Goal: Task Accomplishment & Management: Use online tool/utility

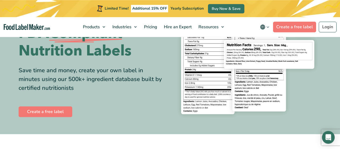
scroll to position [111, 0]
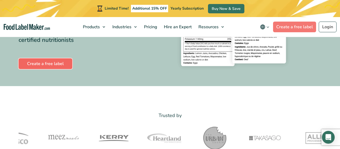
click at [58, 61] on link "Create a free label" at bounding box center [46, 63] width 54 height 11
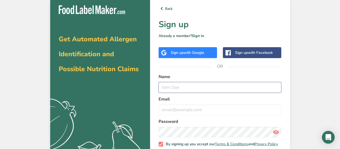
click at [185, 84] on input "text" at bounding box center [220, 87] width 123 height 11
type input "vu"
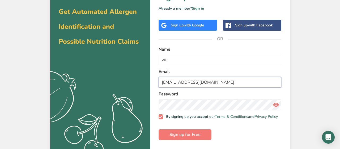
scroll to position [28, 0]
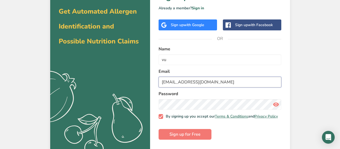
type input "vulam1030@gmail.com"
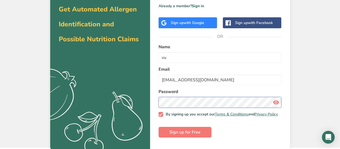
scroll to position [31, 0]
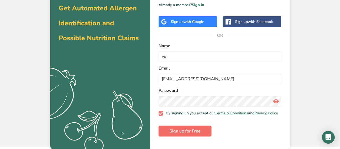
click at [185, 132] on span "Sign up for Free" at bounding box center [185, 131] width 31 height 6
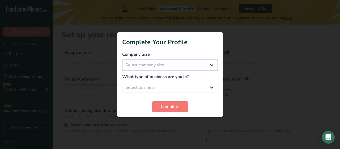
click at [122, 60] on select "Select company size Fewer than 10 Employees 10 to 50 Employees 51 to 500 Employ…" at bounding box center [170, 65] width 96 height 11
select select "1"
click option "Fewer than 10 Employees" at bounding box center [0, 0] width 0 height 0
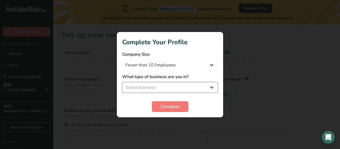
click at [122, 82] on select "Select business Packaged Food Manufacturer Restaurant & Cafe Bakery Meal Plans …" at bounding box center [170, 87] width 96 height 11
select select "1"
click option "Packaged Food Manufacturer" at bounding box center [0, 0] width 0 height 0
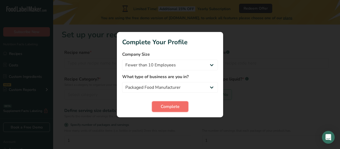
click at [172, 104] on span "Complete" at bounding box center [170, 106] width 19 height 6
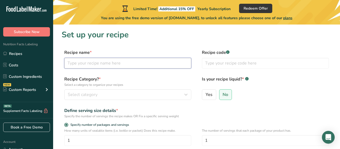
click at [90, 63] on input "text" at bounding box center [127, 63] width 127 height 11
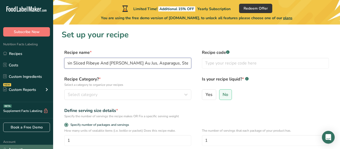
scroll to position [0, 8]
type input "Thin Sliced Ribeye And Rosemary Au Jus, Asparagus, Steamed Rice"
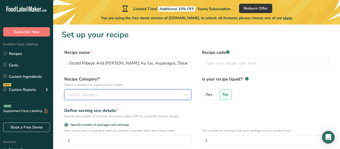
click at [87, 98] on span "Select category" at bounding box center [83, 94] width 30 height 6
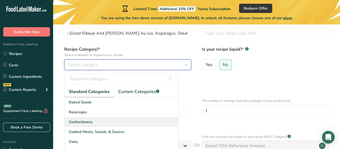
scroll to position [55, 0]
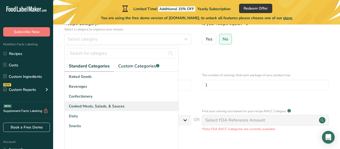
click at [107, 105] on span "Cooked Meals, Salads, & Sauces" at bounding box center [97, 106] width 56 height 6
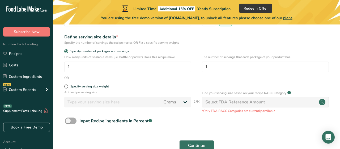
scroll to position [83, 0]
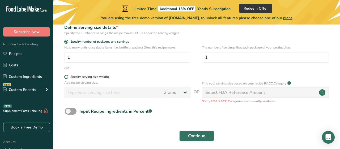
click at [67, 77] on span at bounding box center [66, 77] width 4 height 4
click at [67, 77] on input "Specify serving size weight" at bounding box center [65, 76] width 3 height 3
radio input "true"
radio input "false"
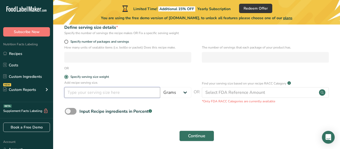
click at [89, 94] on input "number" at bounding box center [112, 92] width 96 height 11
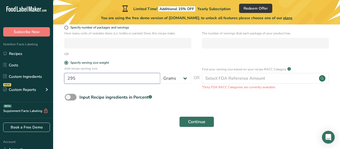
scroll to position [104, 0]
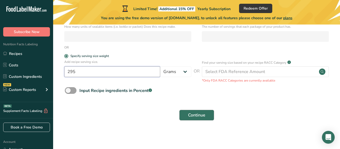
type input "295"
click at [198, 113] on span "Continue" at bounding box center [196, 115] width 17 height 6
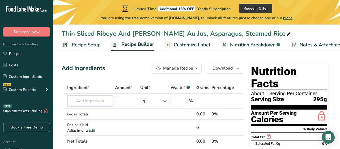
click at [100, 99] on input "text" at bounding box center [90, 100] width 46 height 11
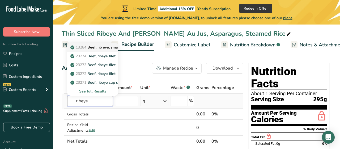
type input "ribeye"
click at [97, 48] on p "13284 Beef, rib eye, small end (ribs 10-12), separable lean only, trimmed to 0"…" at bounding box center [154, 47] width 164 height 6
type input "Beef, rib eye, small end (ribs 10-12), separable lean only, trimmed to 0" fat, …"
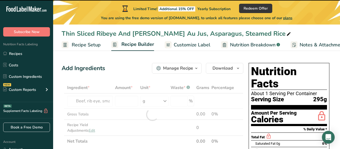
type input "0"
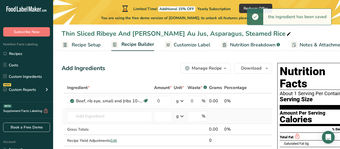
scroll to position [28, 0]
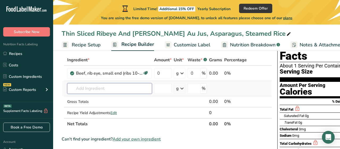
click at [111, 91] on input "text" at bounding box center [109, 88] width 85 height 11
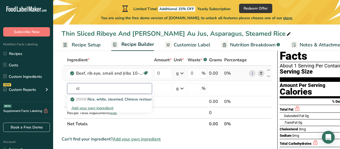
type input "s"
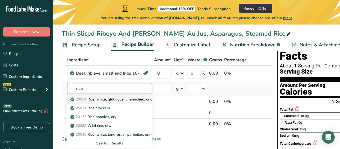
type input "rice"
click at [101, 99] on p "20054 Rice, white, glutinous, unenriched, uncooked" at bounding box center [117, 99] width 91 height 6
type input "Rice, white, glutinous, unenriched, uncooked"
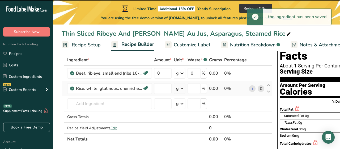
type input "0"
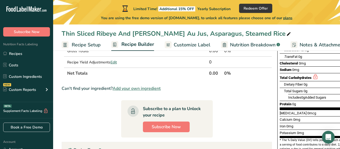
scroll to position [81, 0]
